Goal: Task Accomplishment & Management: Manage account settings

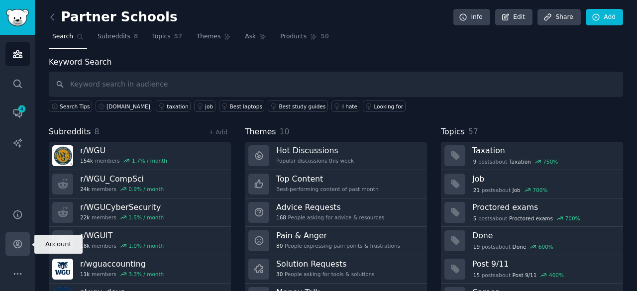
click at [19, 240] on icon "Sidebar" at bounding box center [17, 244] width 10 height 10
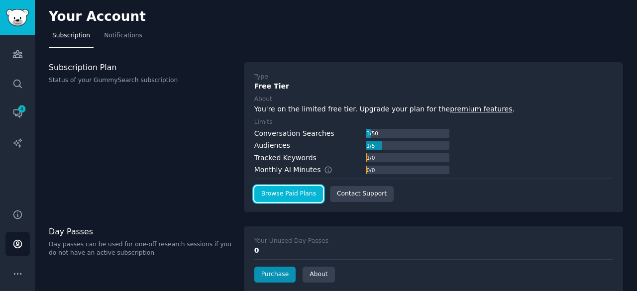
click at [289, 195] on link "Browse Paid Plans" at bounding box center [288, 194] width 69 height 16
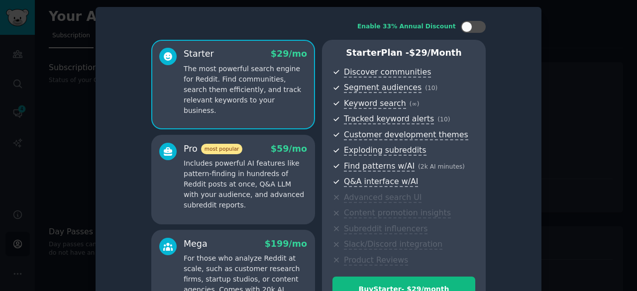
click at [258, 180] on p "Includes powerful AI features like pattern-finding in hundreds of Reddit posts …" at bounding box center [245, 184] width 123 height 52
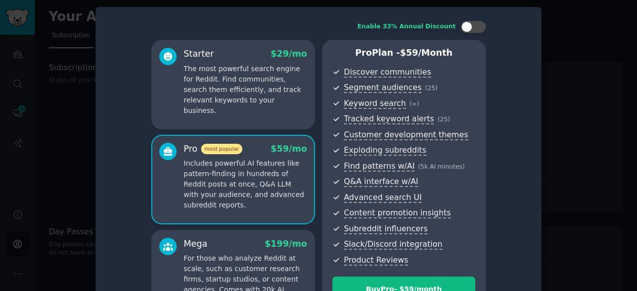
click at [237, 86] on p "The most powerful search engine for Reddit. Find communities, search them effic…" at bounding box center [245, 90] width 123 height 52
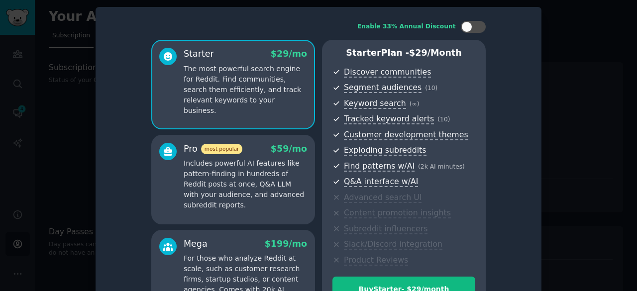
click at [237, 182] on p "Includes powerful AI features like pattern-finding in hundreds of Reddit posts …" at bounding box center [245, 184] width 123 height 52
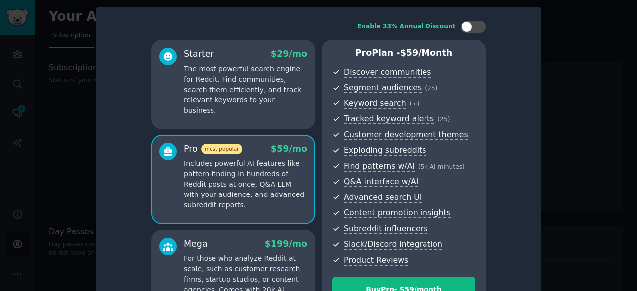
click at [569, 82] on div at bounding box center [318, 145] width 637 height 291
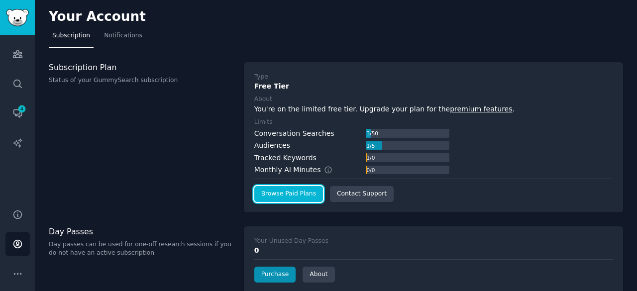
click at [294, 188] on link "Browse Paid Plans" at bounding box center [288, 194] width 69 height 16
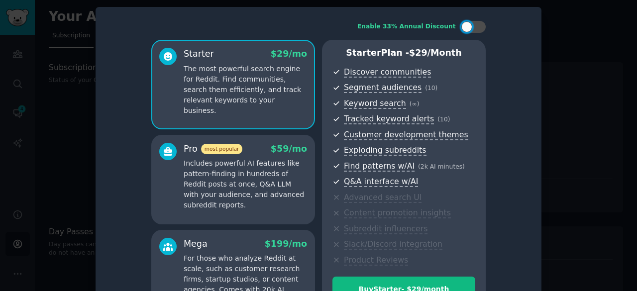
click at [262, 172] on p "Includes powerful AI features like pattern-finding in hundreds of Reddit posts …" at bounding box center [245, 184] width 123 height 52
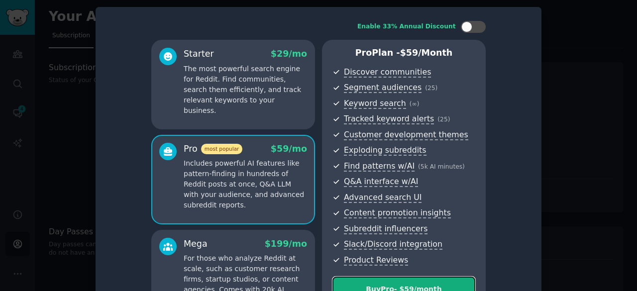
click at [393, 287] on div "Buy Pro - $ 59 /month" at bounding box center [404, 289] width 142 height 10
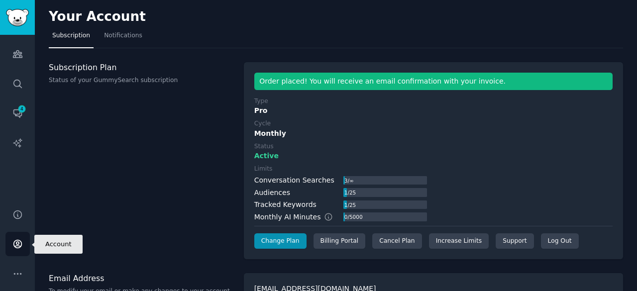
click at [23, 239] on link "Account" at bounding box center [17, 244] width 24 height 24
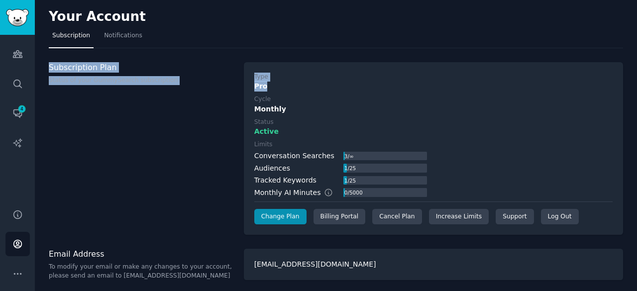
drag, startPoint x: 634, startPoint y: 50, endPoint x: 636, endPoint y: 89, distance: 39.4
click at [636, 89] on main "Your Account Subscription Notifications Subscription Plan Status of your GummyS…" at bounding box center [336, 145] width 602 height 291
click at [620, 29] on nav "Subscription Notifications" at bounding box center [336, 38] width 574 height 20
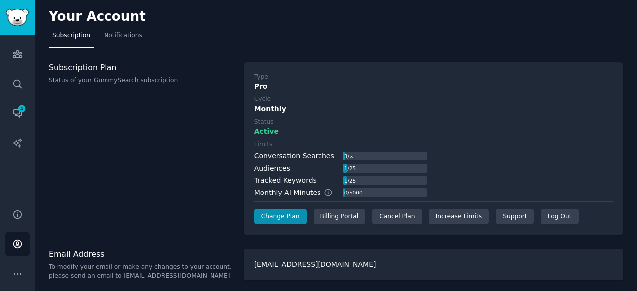
scroll to position [2, 0]
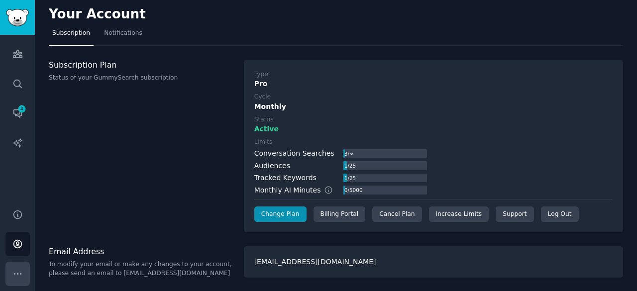
click at [22, 278] on icon "Sidebar" at bounding box center [17, 274] width 10 height 10
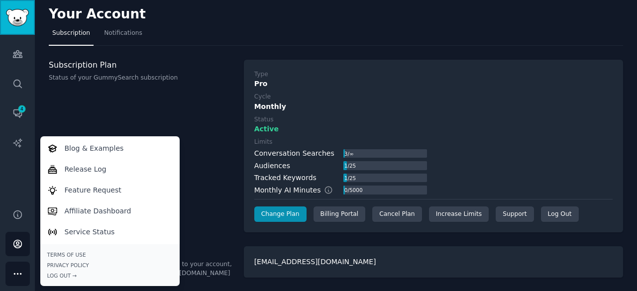
click at [19, 22] on img "Sidebar" at bounding box center [17, 17] width 23 height 17
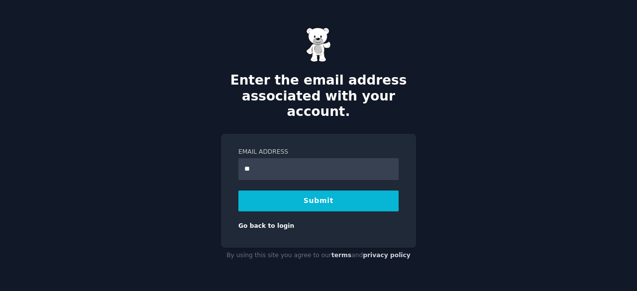
type input "**********"
click at [324, 195] on button "Submit" at bounding box center [318, 201] width 160 height 21
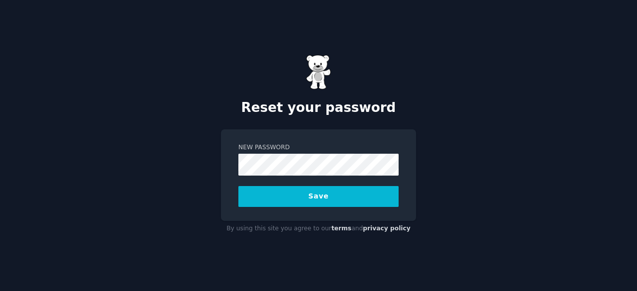
click at [313, 197] on button "Save" at bounding box center [318, 196] width 160 height 21
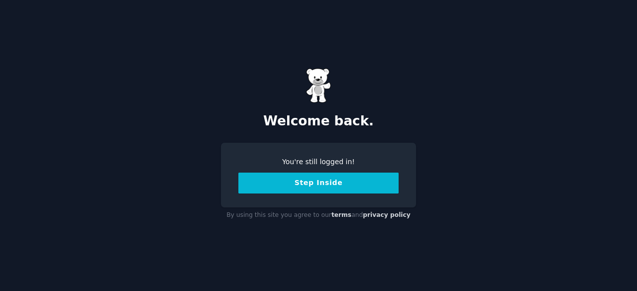
click at [317, 184] on button "Step Inside" at bounding box center [318, 183] width 160 height 21
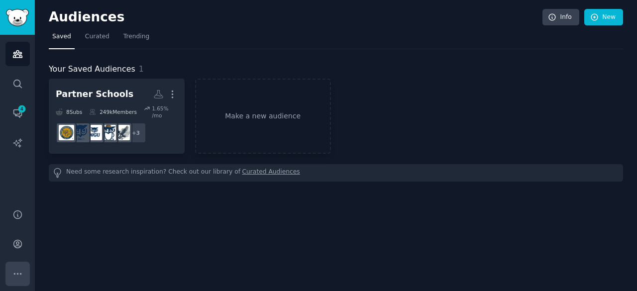
click at [20, 273] on icon "Sidebar" at bounding box center [17, 274] width 10 height 10
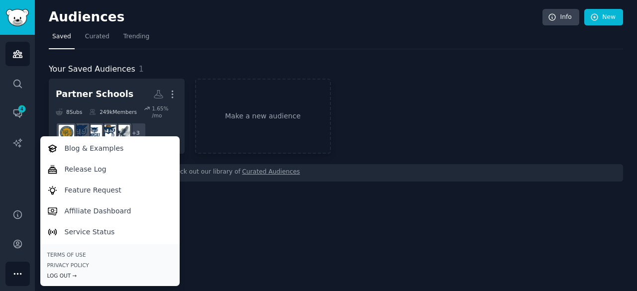
click at [54, 279] on div "Log Out →" at bounding box center [109, 275] width 125 height 7
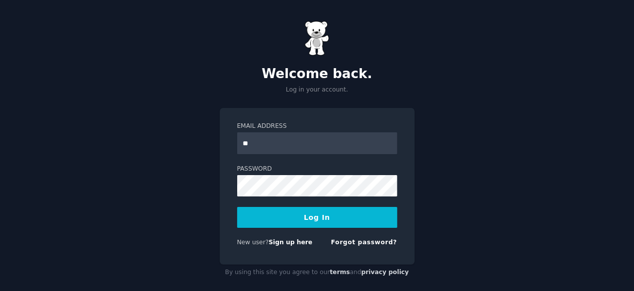
type input "*"
type input "**********"
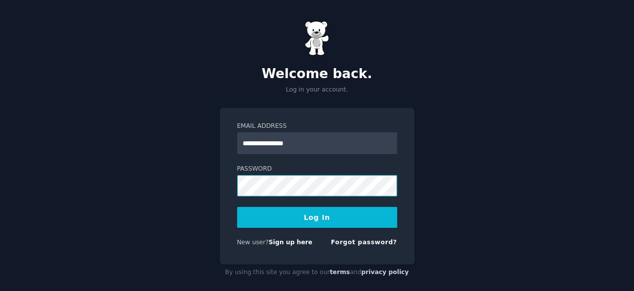
click at [237, 207] on button "Log In" at bounding box center [317, 217] width 160 height 21
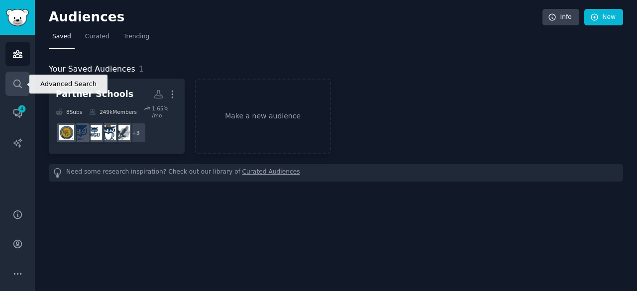
click at [18, 82] on icon "Sidebar" at bounding box center [17, 84] width 10 height 10
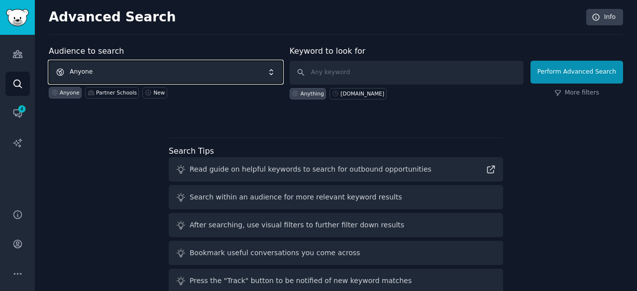
click at [144, 68] on span "Anyone" at bounding box center [166, 72] width 234 height 23
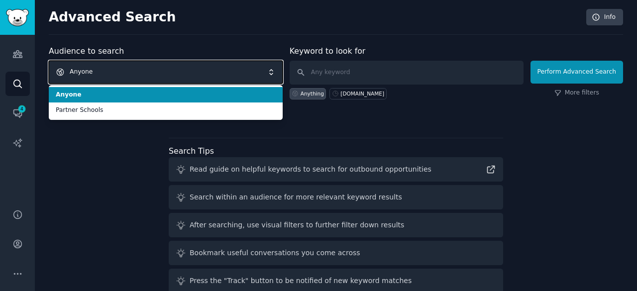
click at [144, 68] on span "Anyone" at bounding box center [166, 72] width 234 height 23
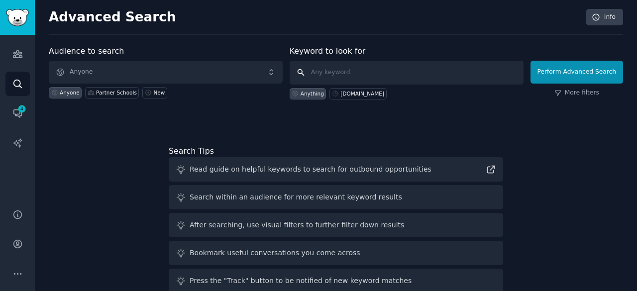
click at [314, 69] on input "text" at bounding box center [407, 73] width 234 height 24
type input "r/studydotcom"
click button "Perform Advanced Search" at bounding box center [576, 72] width 93 height 23
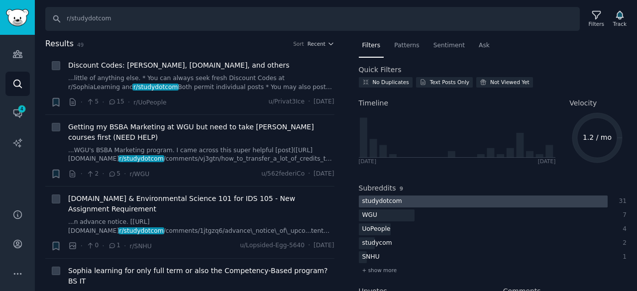
click at [386, 198] on div "studydotcom" at bounding box center [382, 202] width 47 height 12
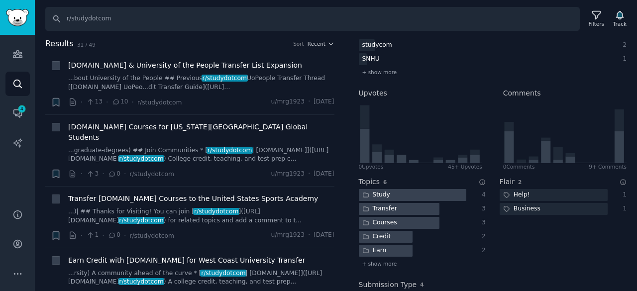
scroll to position [264, 0]
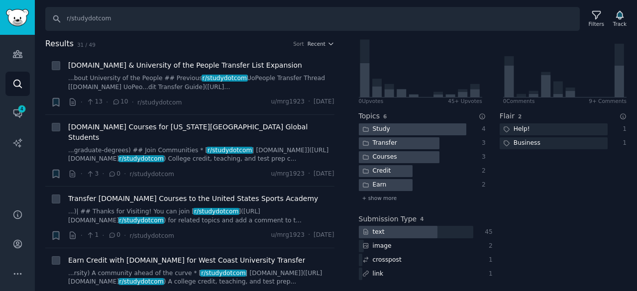
click at [634, 27] on div "Search r/studydotcom Filters Track" at bounding box center [336, 15] width 602 height 31
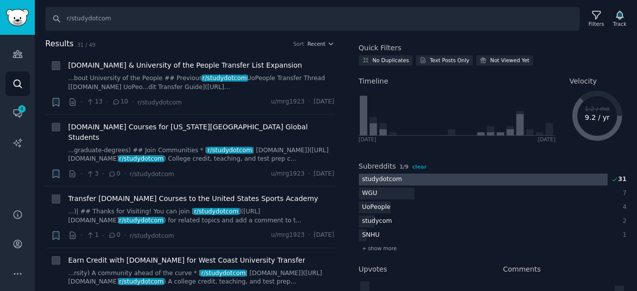
scroll to position [0, 0]
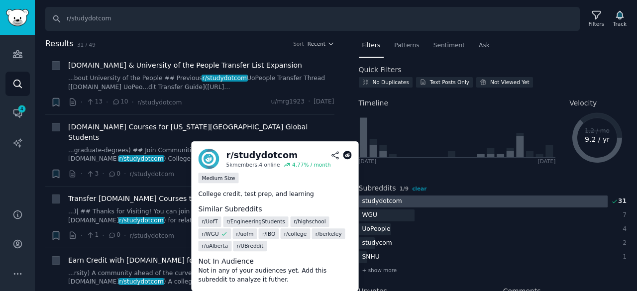
click at [303, 164] on div "4.77 % / month" at bounding box center [311, 165] width 39 height 7
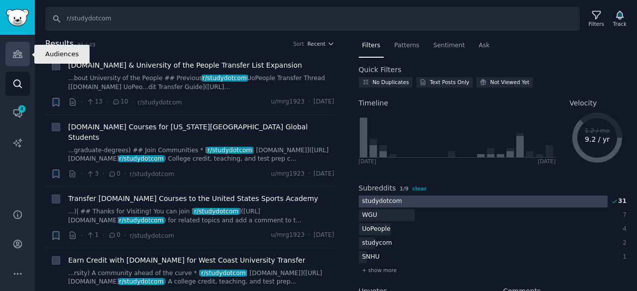
click at [12, 61] on link "Audiences" at bounding box center [17, 54] width 24 height 24
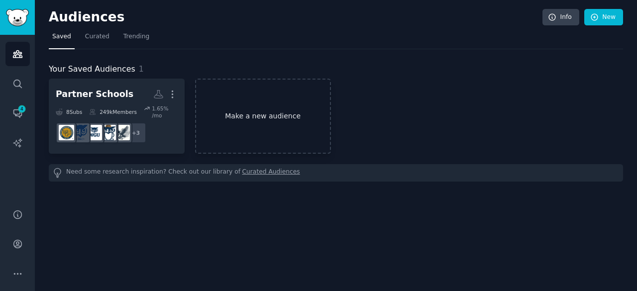
click at [224, 114] on link "Make a new audience" at bounding box center [263, 116] width 136 height 75
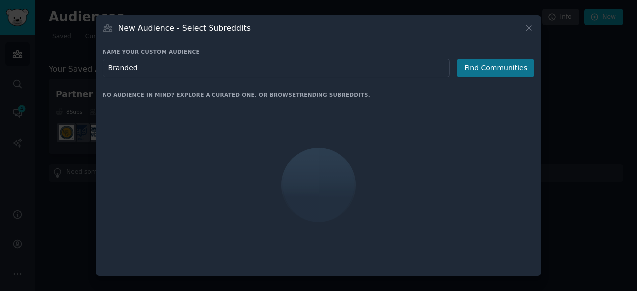
type input "Branded"
click at [515, 69] on button "Find Communities" at bounding box center [496, 68] width 78 height 18
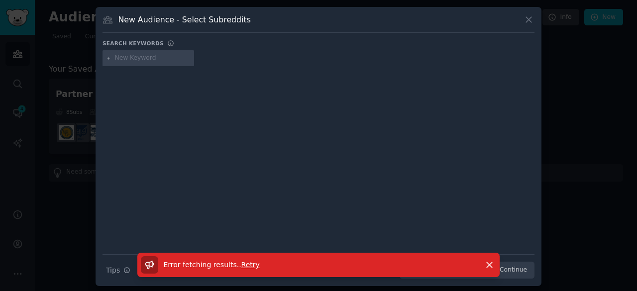
click at [355, 100] on div at bounding box center [318, 153] width 432 height 167
click at [126, 59] on input "text" at bounding box center [153, 58] width 76 height 9
type input "studydotcom"
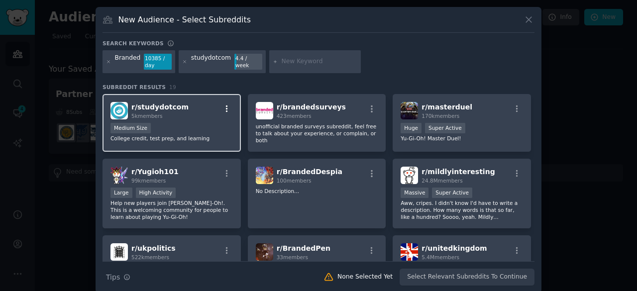
click at [226, 106] on icon "button" at bounding box center [227, 108] width 2 height 7
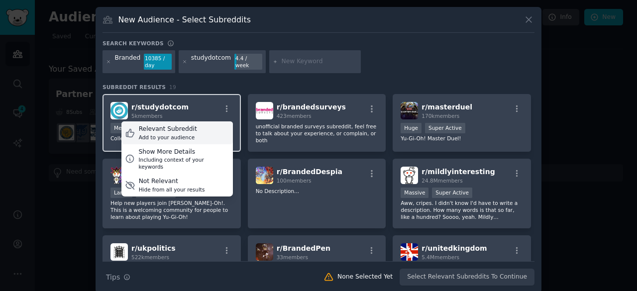
click at [184, 129] on div "Relevant Subreddit" at bounding box center [168, 129] width 58 height 9
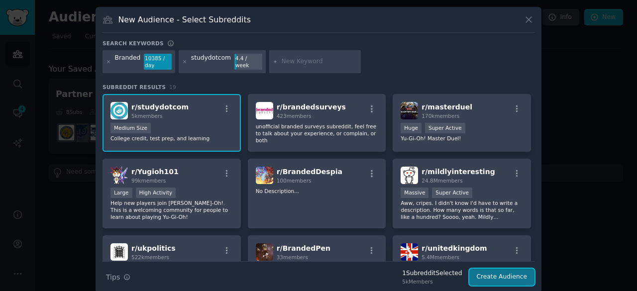
click at [492, 275] on button "Create Audience" at bounding box center [502, 277] width 66 height 17
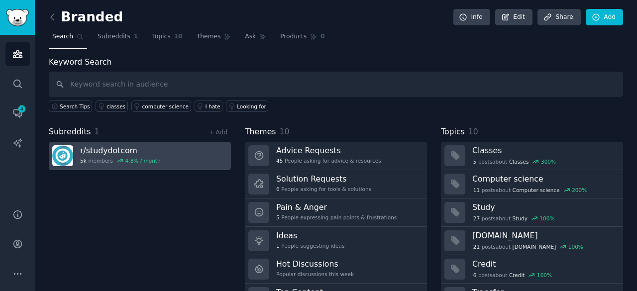
click at [126, 156] on div "r/ studydotcom 5k members 4.8 % / month" at bounding box center [120, 155] width 81 height 21
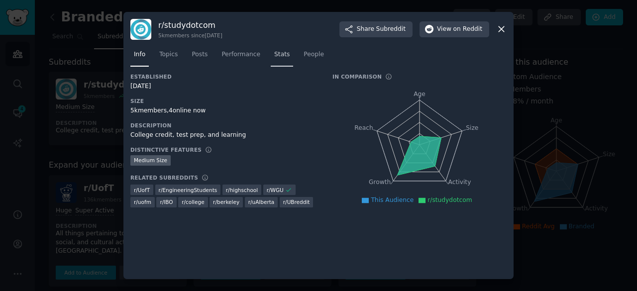
click at [277, 53] on span "Stats" at bounding box center [281, 54] width 15 height 9
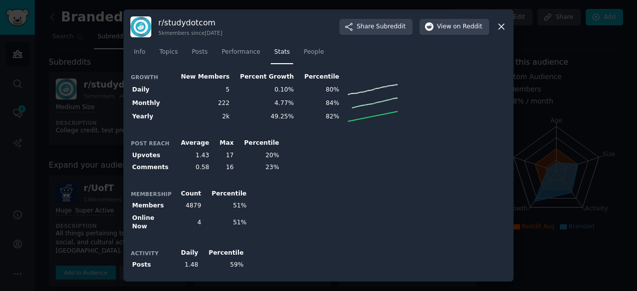
click at [492, 64] on nav "Info Topics Posts Performance Stats People" at bounding box center [318, 54] width 376 height 20
click at [249, 53] on span "Performance" at bounding box center [240, 52] width 39 height 9
